Goal: Task Accomplishment & Management: Use online tool/utility

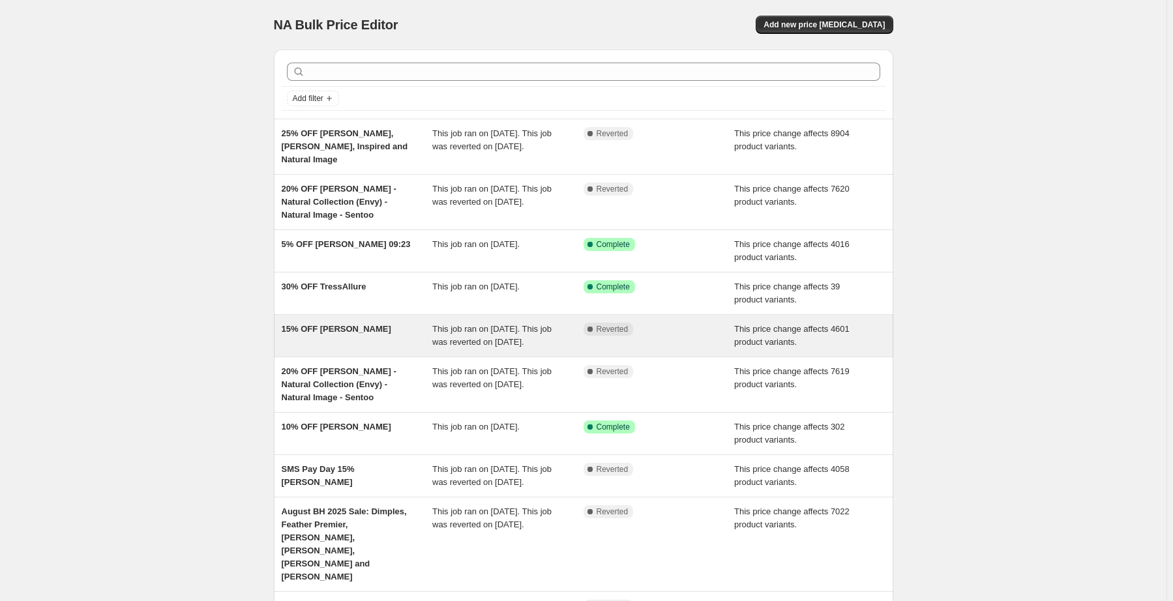
scroll to position [2, 0]
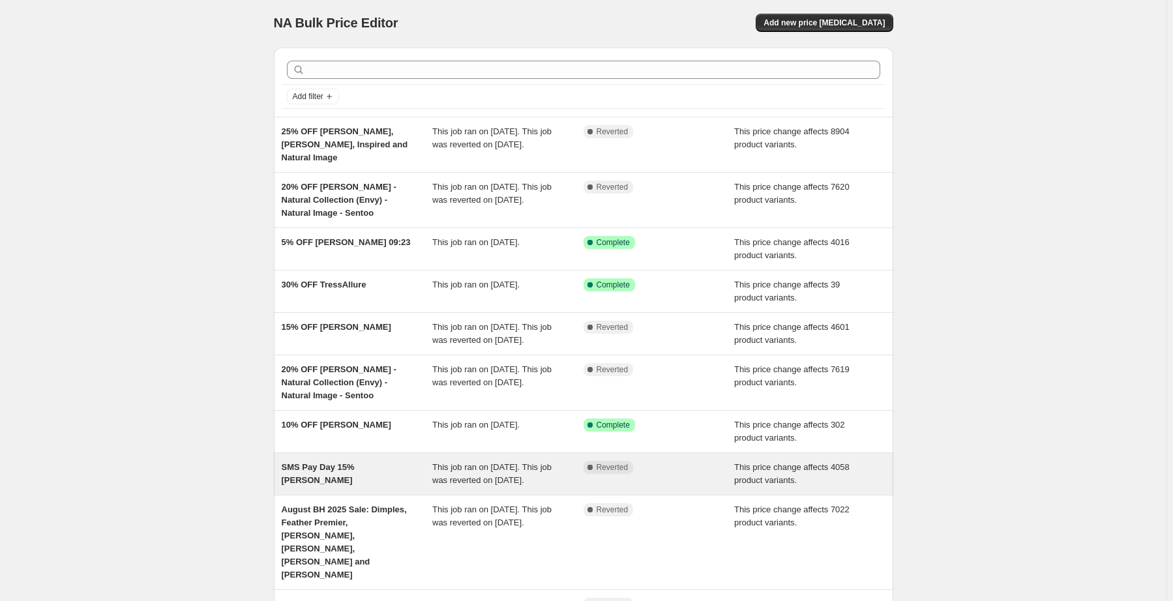
click at [343, 487] on div "SMS Pay Day 15% Jon Renau" at bounding box center [357, 474] width 151 height 26
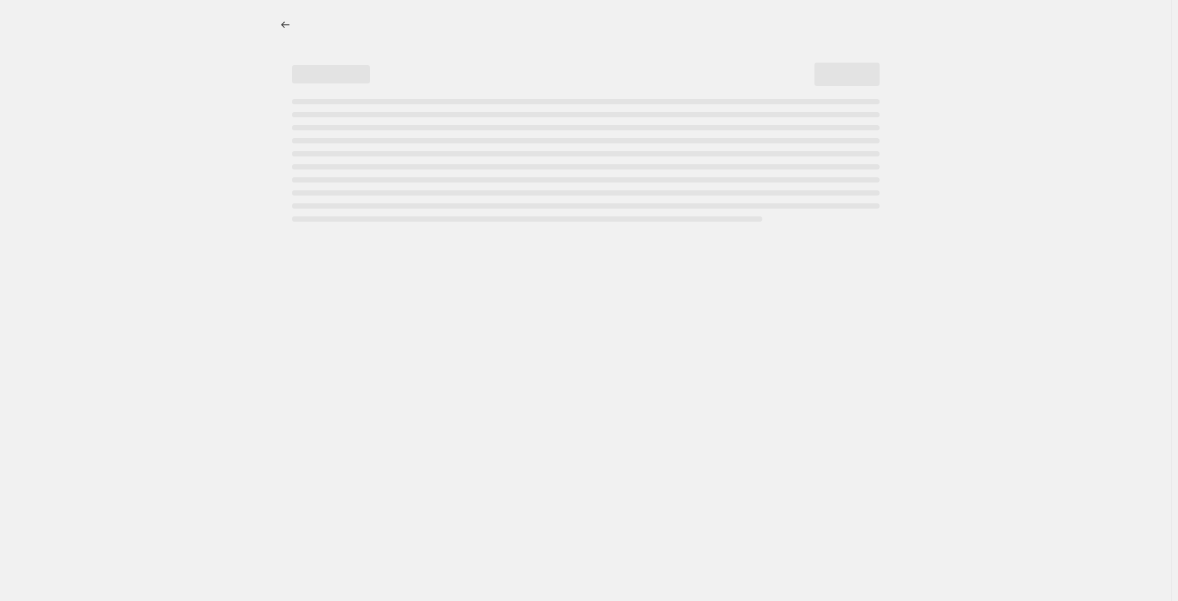
select select "pcap"
select select "no_change"
select select "collection"
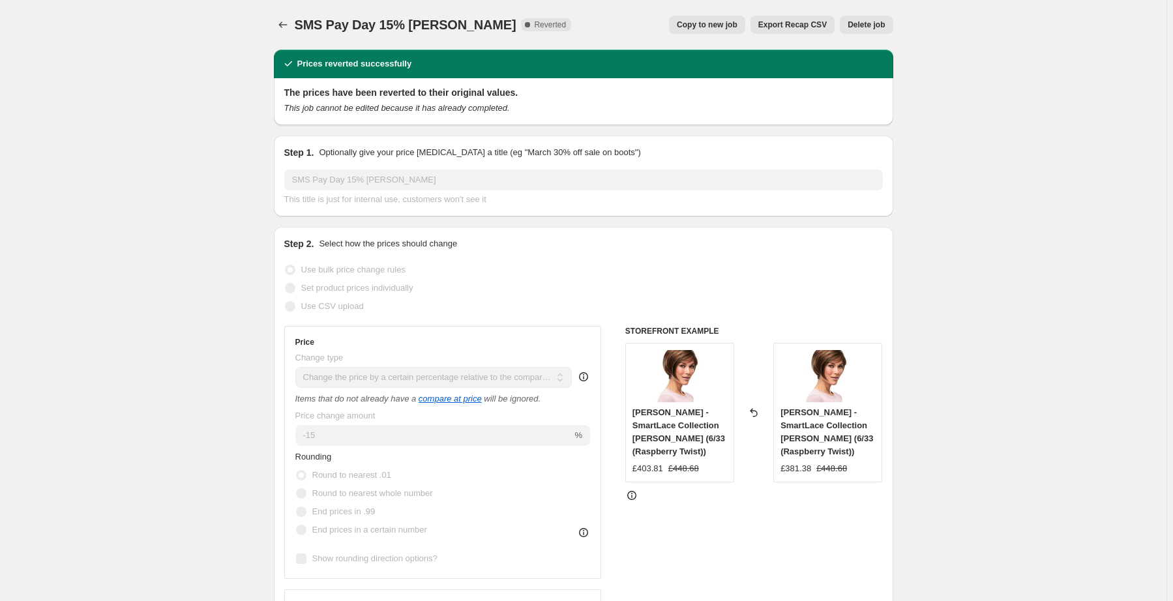
click at [703, 29] on span "Copy to new job" at bounding box center [707, 25] width 61 height 10
select select "pcap"
select select "no_change"
select select "collection"
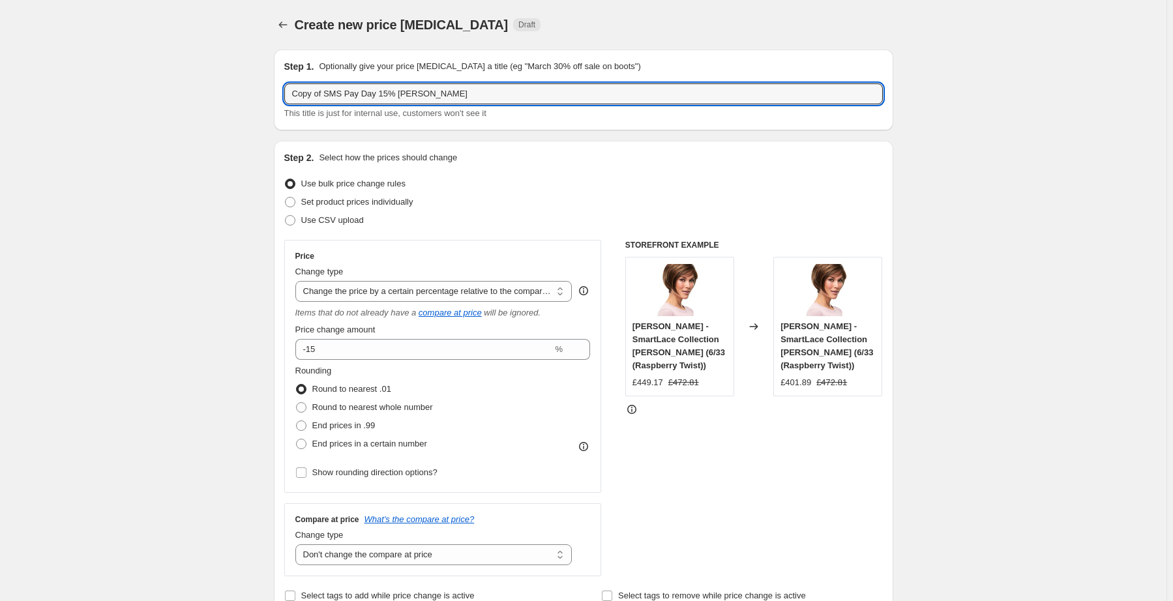
drag, startPoint x: 327, startPoint y: 93, endPoint x: 285, endPoint y: 93, distance: 41.7
click at [285, 93] on div "Step 1. Optionally give your price change job a title (eg "March 30% off sale o…" at bounding box center [583, 90] width 619 height 81
click at [350, 91] on input "SMS Pay Day 15% Jon Renau" at bounding box center [583, 93] width 598 height 21
drag, startPoint x: 431, startPoint y: 96, endPoint x: 372, endPoint y: 98, distance: 60.0
click at [372, 98] on input "SMS Pay Day 25% Jon Renau" at bounding box center [583, 93] width 598 height 21
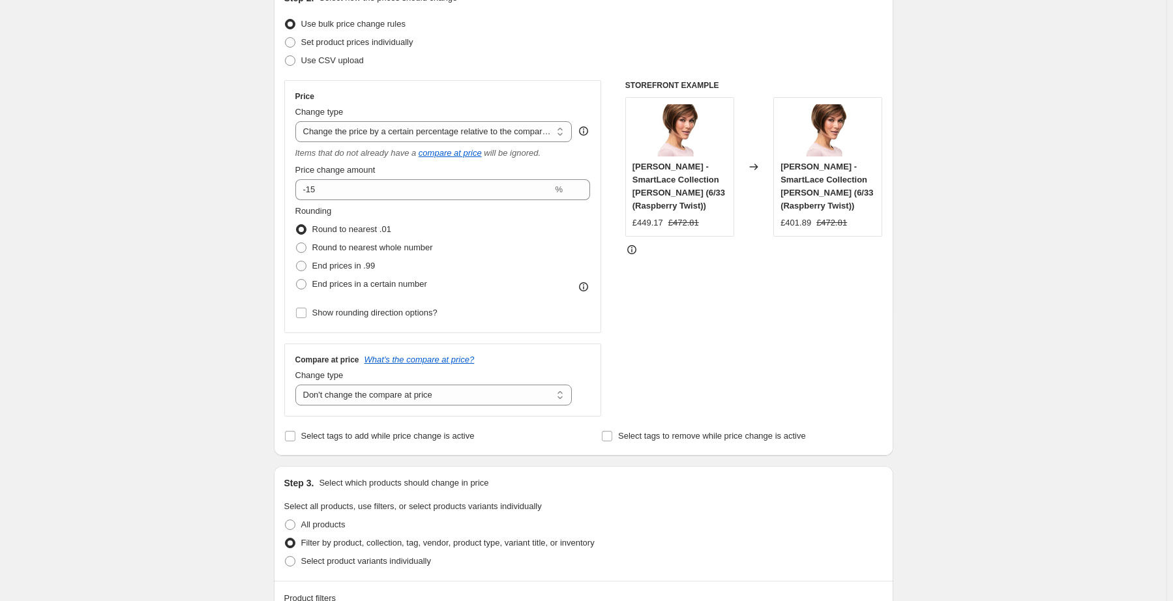
scroll to position [162, 0]
type input "SMS Pay Day 25% Gabor"
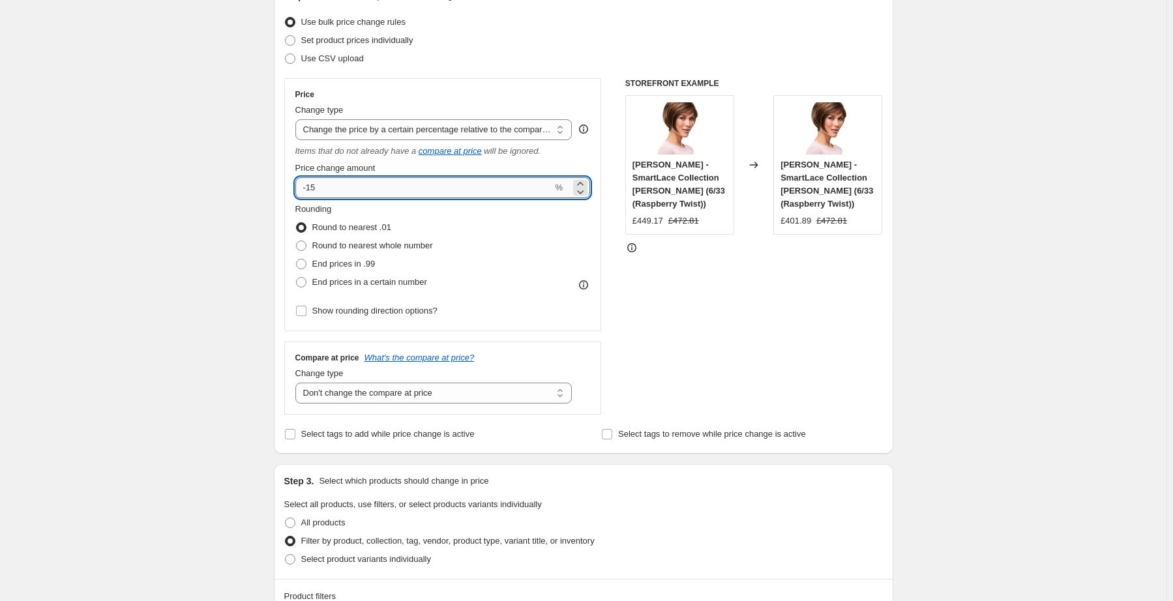
drag, startPoint x: 332, startPoint y: 193, endPoint x: 311, endPoint y: 192, distance: 20.9
click at [311, 192] on input "-15" at bounding box center [423, 187] width 257 height 21
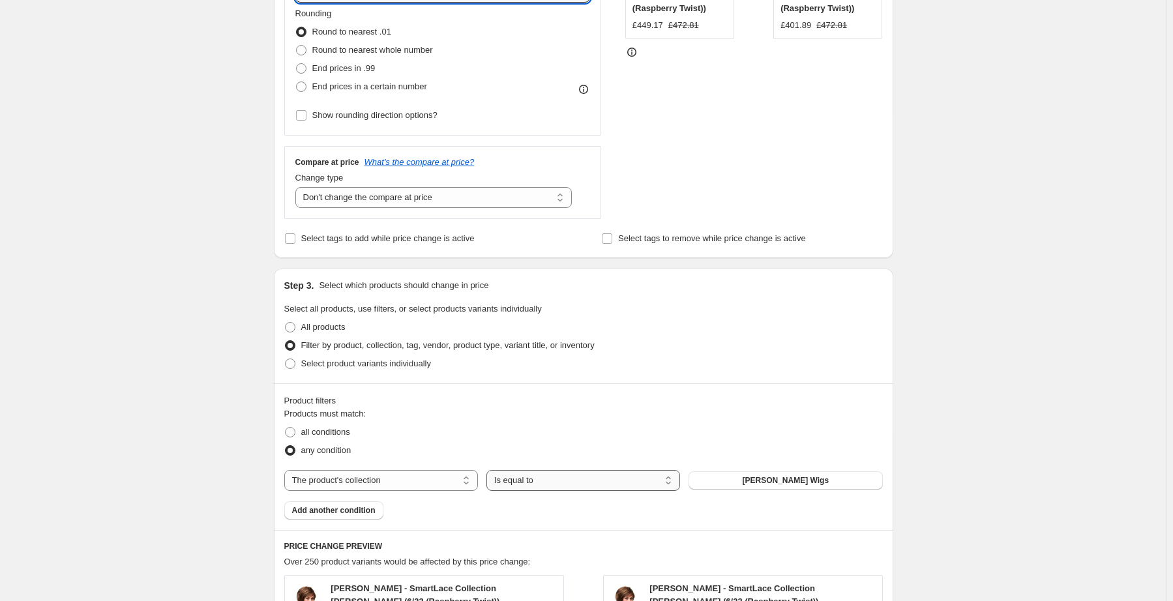
scroll to position [360, 0]
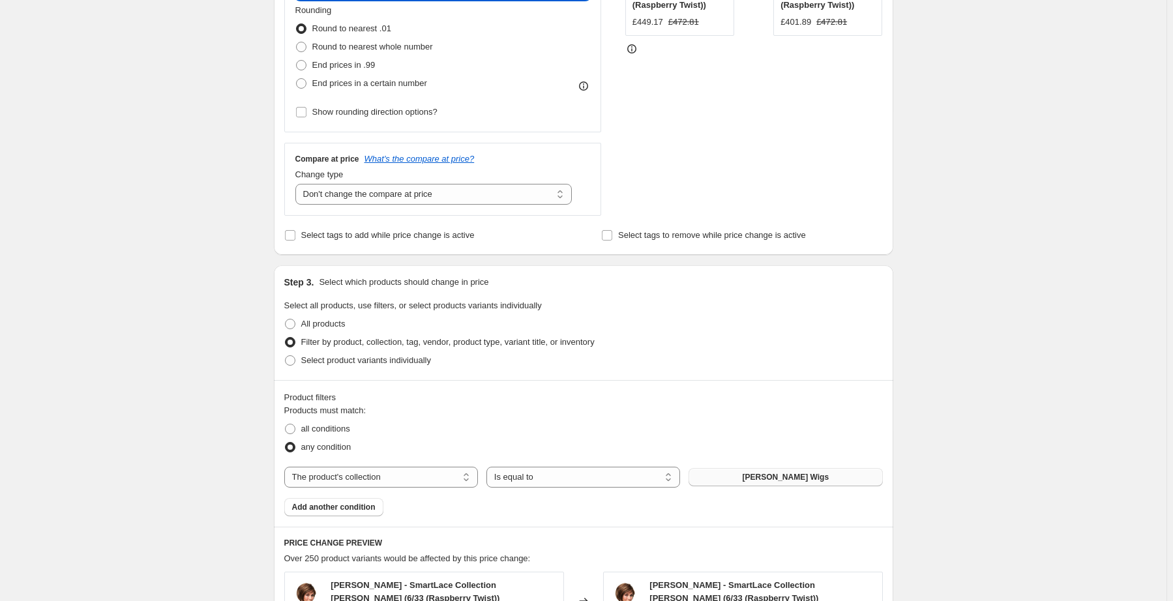
type input "-25"
click at [814, 475] on span "Jon Renau Wigs" at bounding box center [785, 477] width 87 height 10
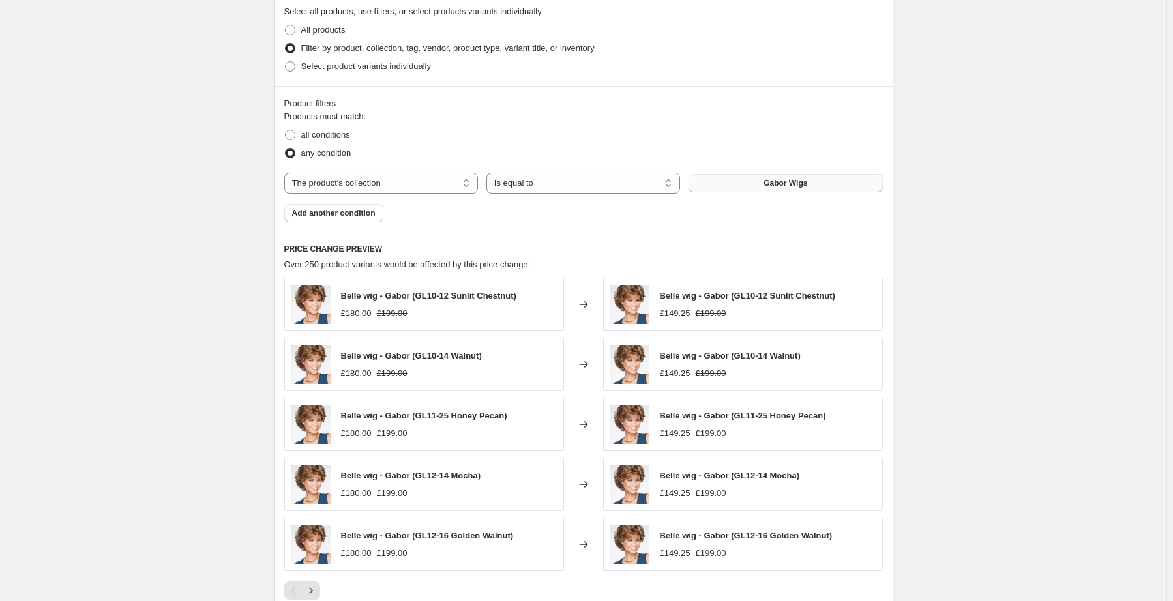
scroll to position [863, 0]
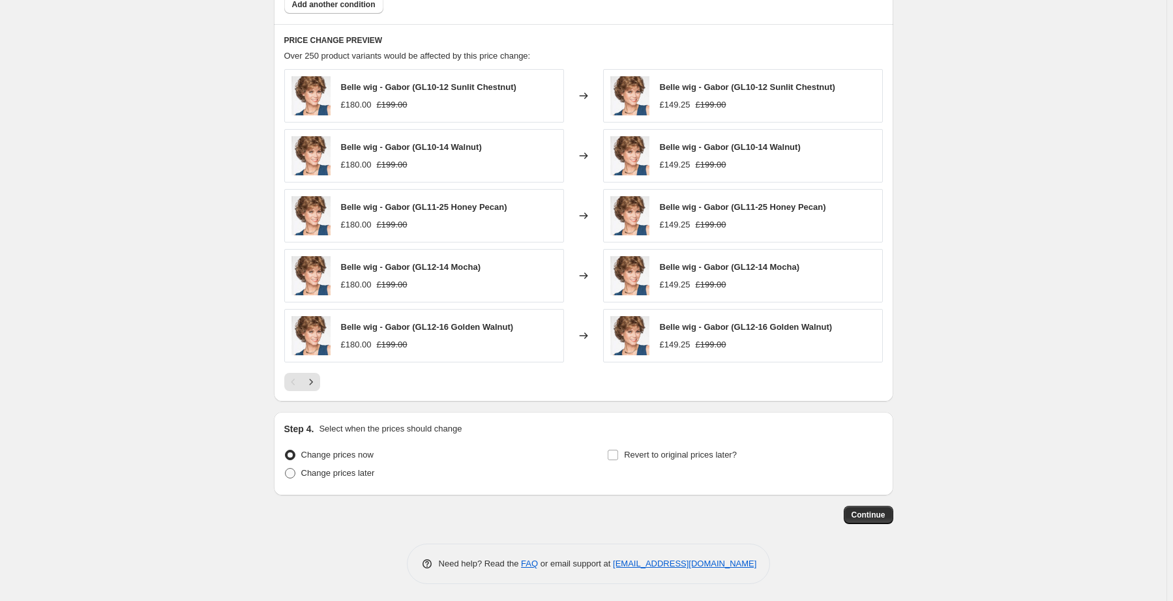
click at [306, 473] on span "Change prices later" at bounding box center [338, 473] width 74 height 10
click at [285, 469] on input "Change prices later" at bounding box center [285, 468] width 1 height 1
radio input "true"
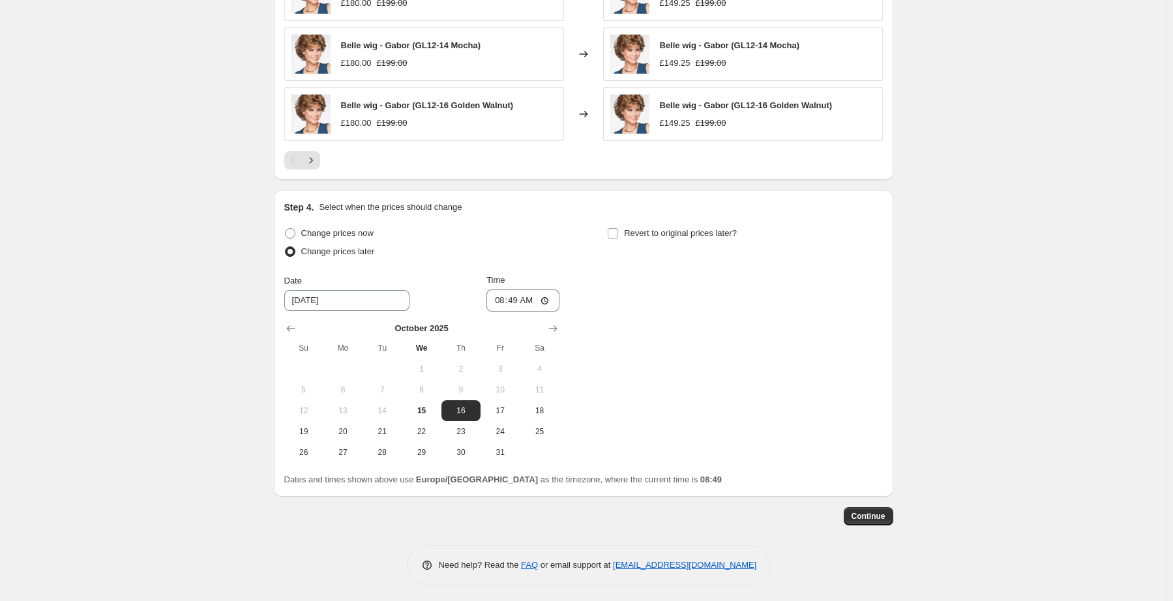
scroll to position [1086, 0]
click at [685, 233] on span "Revert to original prices later?" at bounding box center [680, 232] width 113 height 10
click at [618, 233] on input "Revert to original prices later?" at bounding box center [612, 232] width 10 height 10
checkbox input "true"
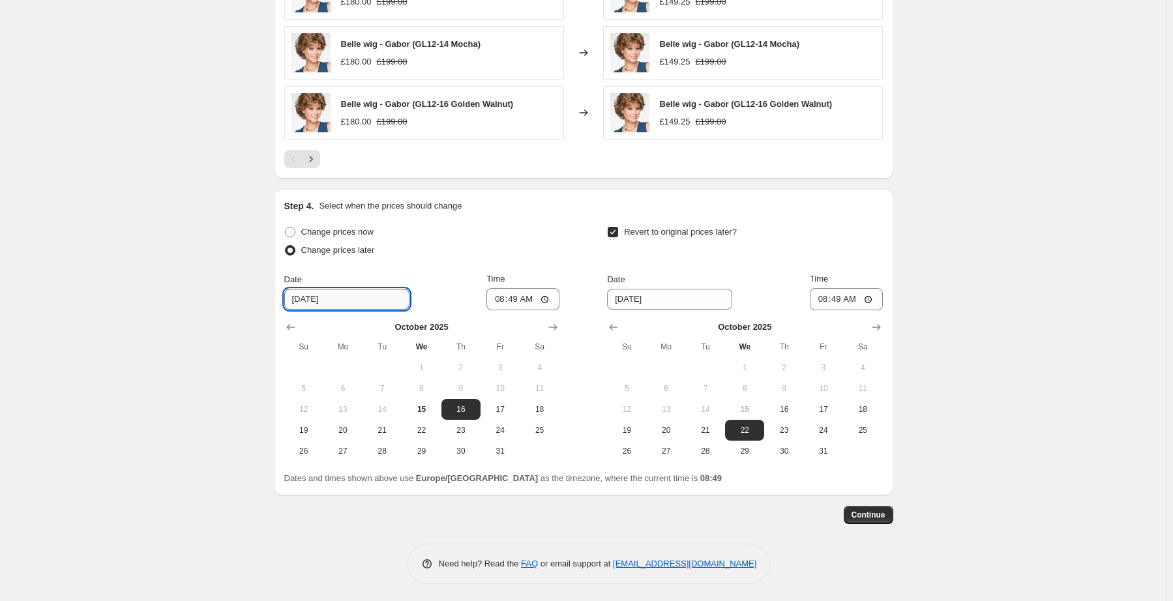
click at [378, 289] on input "10/16/2025" at bounding box center [346, 299] width 125 height 21
click at [502, 433] on span "24" at bounding box center [500, 430] width 29 height 10
type input "10/24/2025"
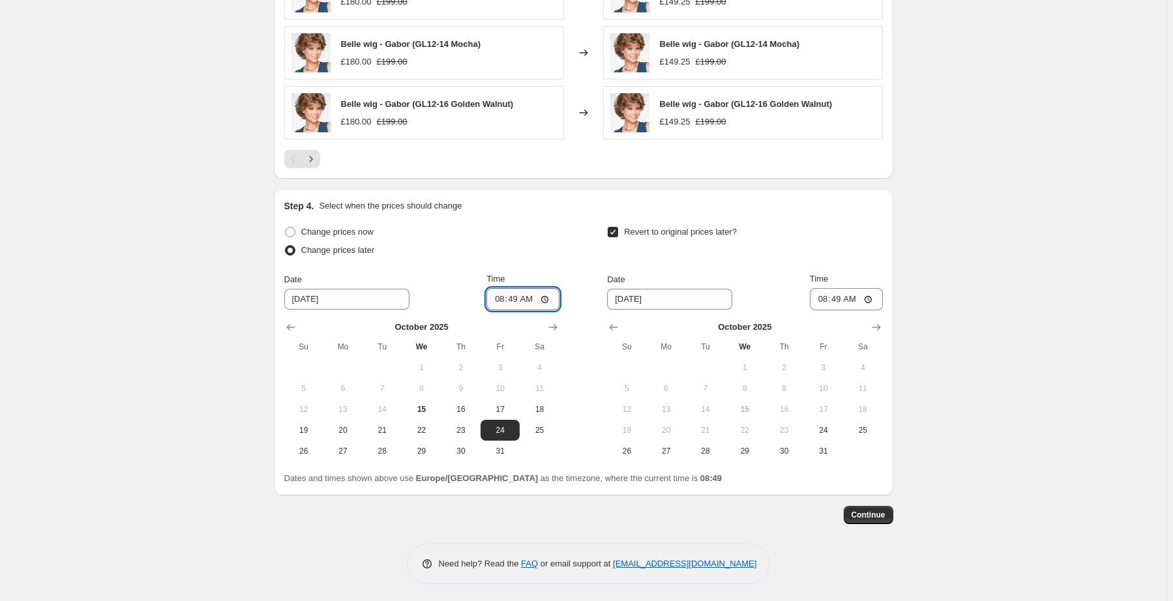
click at [525, 295] on input "08:49" at bounding box center [522, 299] width 73 height 22
click at [516, 297] on input "08:49" at bounding box center [522, 299] width 73 height 22
type input "07:00"
click at [755, 294] on div "Date 10/22/2025 Time 08:49" at bounding box center [744, 291] width 275 height 38
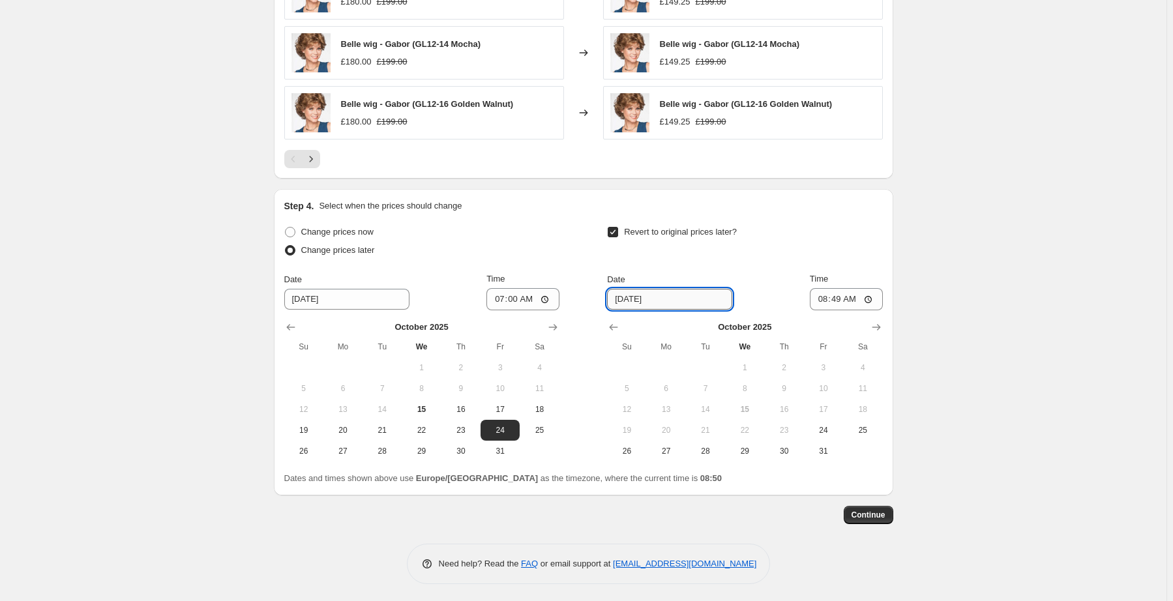
click at [658, 300] on input "10/22/2025" at bounding box center [669, 299] width 125 height 21
click at [628, 450] on span "26" at bounding box center [626, 451] width 29 height 10
type input "10/26/2025"
click at [836, 297] on input "08:49" at bounding box center [845, 299] width 73 height 22
type input "23:59"
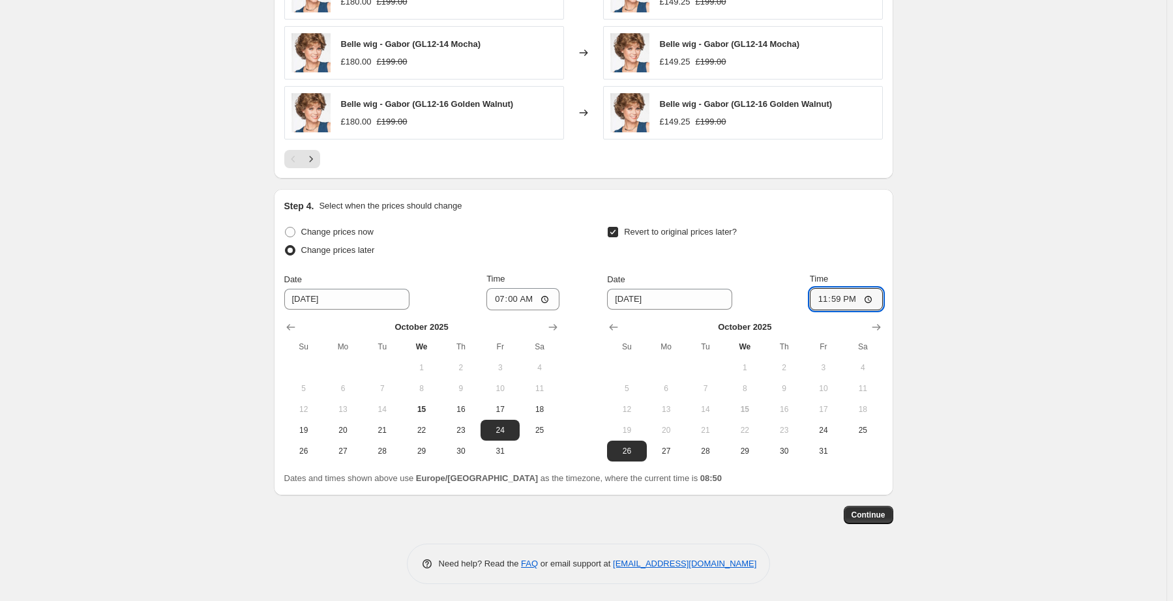
click at [882, 516] on span "Continue" at bounding box center [868, 515] width 34 height 10
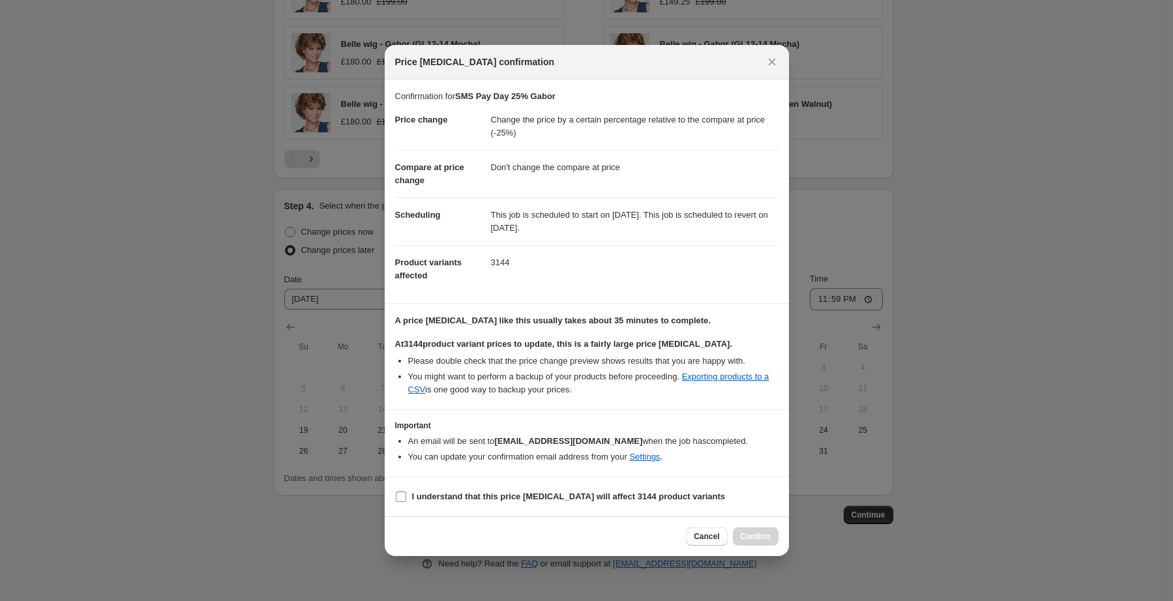
click at [451, 497] on b "I understand that this price change job will affect 3144 product variants" at bounding box center [568, 496] width 313 height 10
click at [406, 497] on input "I understand that this price change job will affect 3144 product variants" at bounding box center [401, 496] width 10 height 10
checkbox input "true"
click at [766, 539] on span "Confirm" at bounding box center [755, 536] width 30 height 10
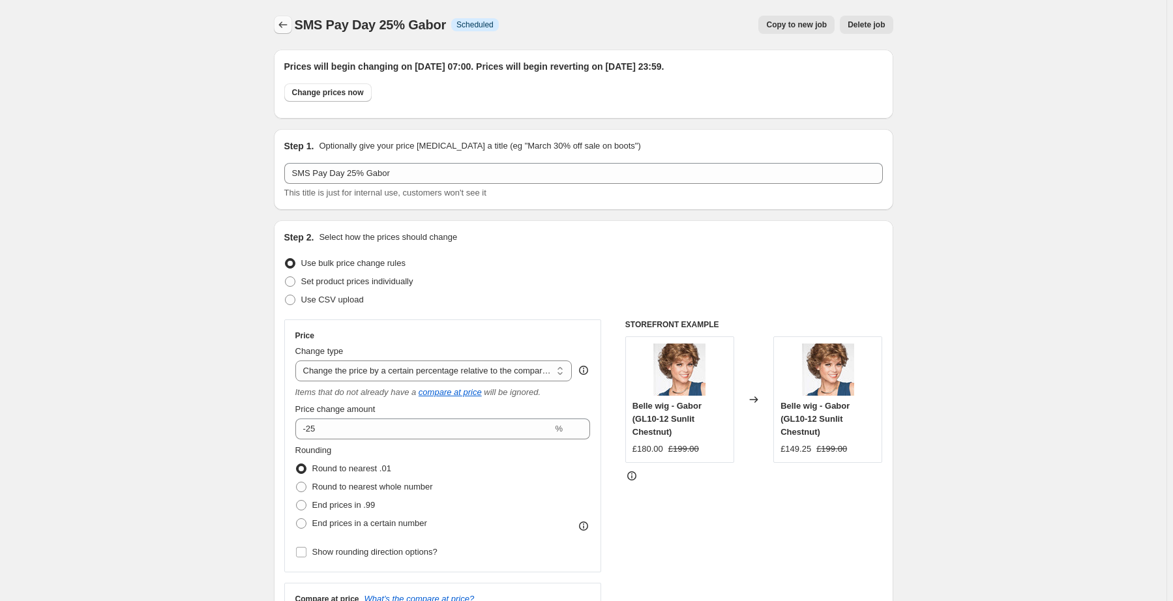
click at [284, 27] on icon "Price change jobs" at bounding box center [282, 24] width 13 height 13
